Goal: Task Accomplishment & Management: Manage account settings

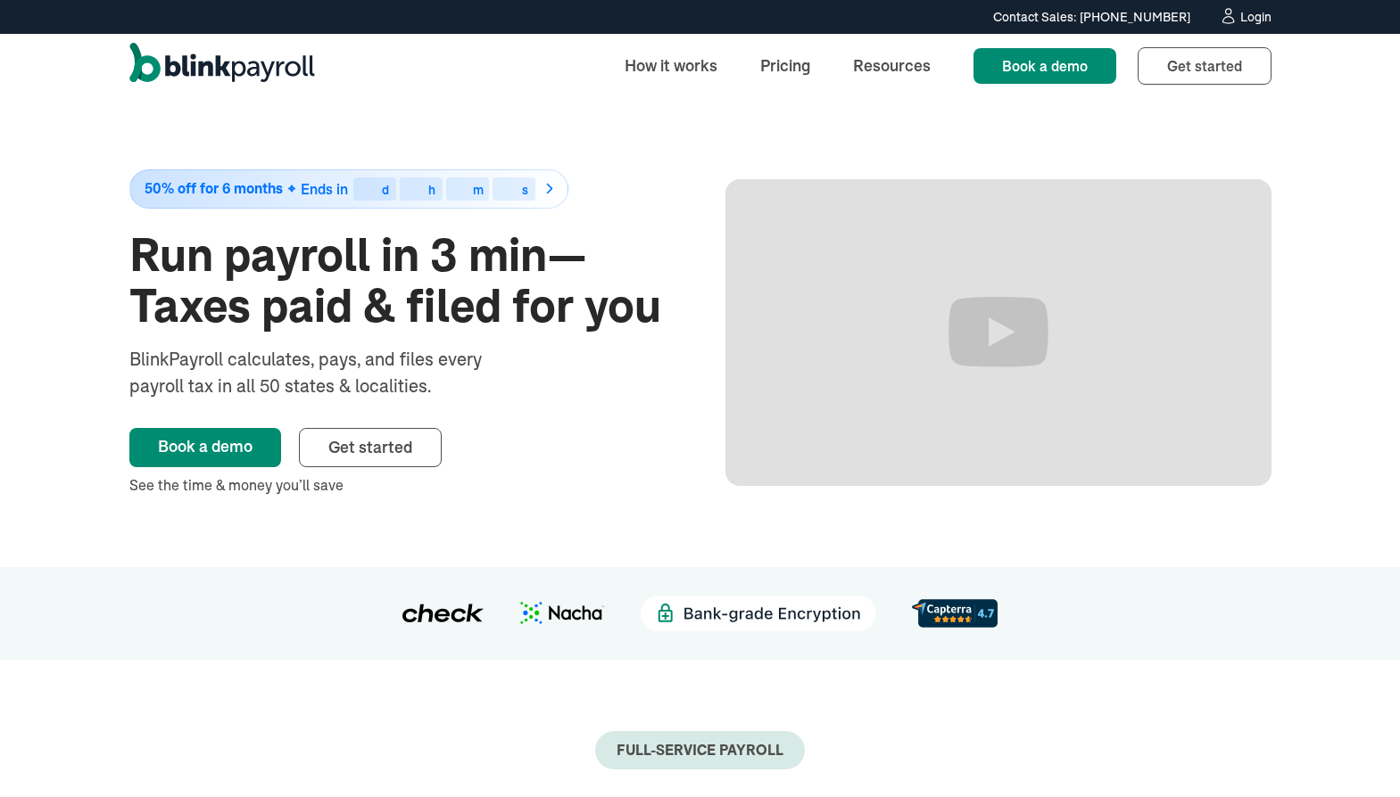
click at [1256, 14] on div "Login" at bounding box center [1255, 17] width 31 height 12
